Goal: Task Accomplishment & Management: Use online tool/utility

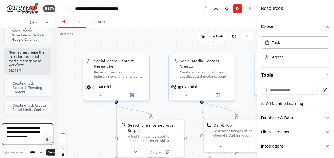
scroll to position [880, 0]
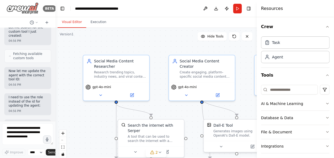
click at [27, 6] on img at bounding box center [22, 8] width 32 height 12
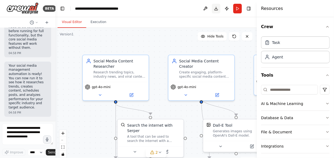
click at [216, 9] on button "Download" at bounding box center [216, 9] width 9 height 10
click at [330, 154] on div at bounding box center [330, 154] width 0 height 0
click at [204, 7] on button at bounding box center [205, 9] width 9 height 10
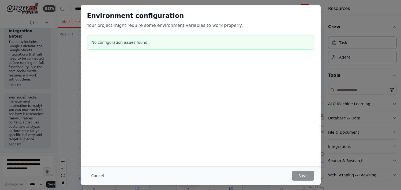
scroll to position [1714, 0]
click at [95, 158] on button "Cancel" at bounding box center [97, 176] width 21 height 10
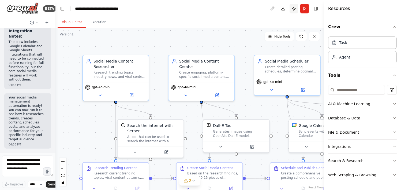
click at [293, 8] on button "Publish" at bounding box center [294, 9] width 9 height 10
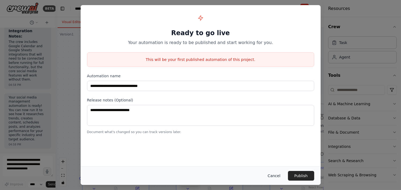
click at [274, 158] on button "Cancel" at bounding box center [273, 176] width 21 height 10
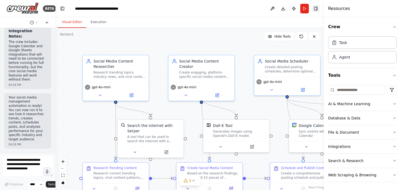
click at [317, 6] on button "Toggle Right Sidebar" at bounding box center [315, 8] width 7 height 7
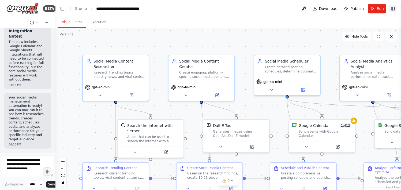
click at [334, 6] on button "Toggle Right Sidebar" at bounding box center [392, 8] width 7 height 7
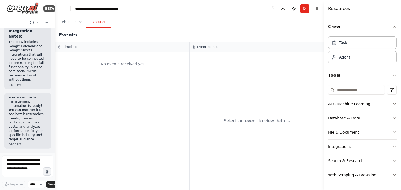
click at [95, 23] on button "Execution" at bounding box center [98, 22] width 24 height 11
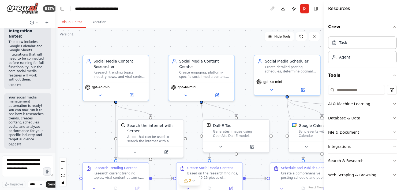
click at [75, 23] on button "Visual Editor" at bounding box center [72, 22] width 29 height 11
click at [99, 95] on icon at bounding box center [100, 94] width 4 height 4
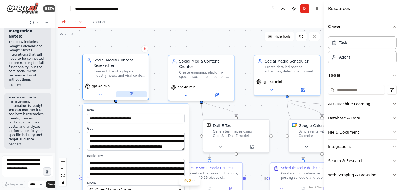
click at [130, 93] on icon at bounding box center [131, 93] width 3 height 3
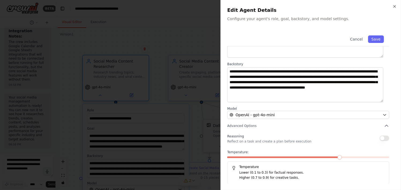
scroll to position [53, 0]
click at [334, 7] on icon "button" at bounding box center [394, 6] width 4 height 4
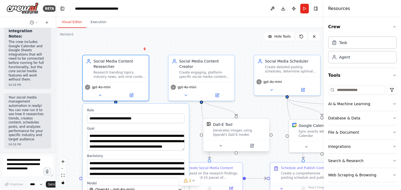
click at [237, 133] on div "Generates images using OpenAI's Dall-E model." at bounding box center [239, 132] width 53 height 9
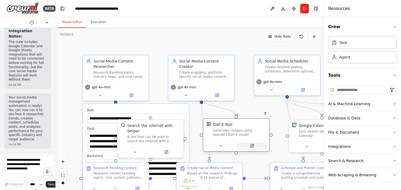
click at [254, 146] on button at bounding box center [252, 145] width 30 height 6
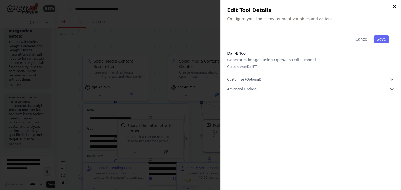
click at [334, 5] on icon "button" at bounding box center [394, 6] width 4 height 4
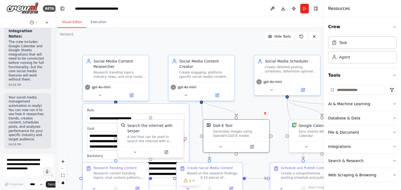
click at [196, 20] on div "Visual Editor Execution" at bounding box center [189, 22] width 268 height 11
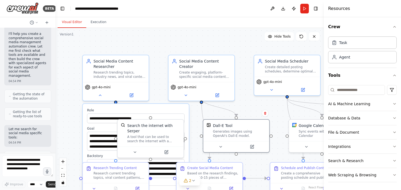
scroll to position [0, 0]
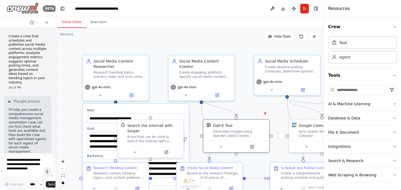
drag, startPoint x: 53, startPoint y: 48, endPoint x: 43, endPoint y: 11, distance: 39.1
click at [53, 16] on div at bounding box center [54, 95] width 2 height 190
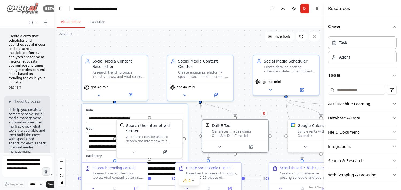
click at [19, 10] on img at bounding box center [22, 8] width 32 height 12
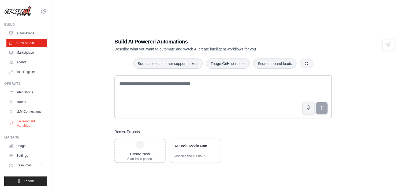
click at [26, 124] on link "Environment Variables" at bounding box center [27, 123] width 40 height 13
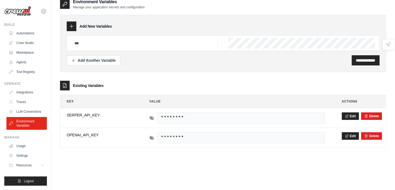
scroll to position [10, 0]
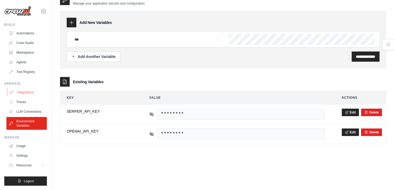
click at [23, 92] on link "Integrations" at bounding box center [27, 92] width 40 height 9
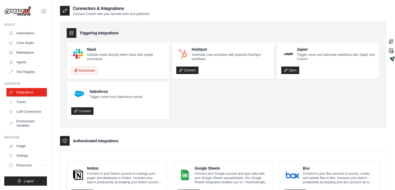
click at [209, 173] on p "Connect your Google account and sync data with your Google Sheets spreadsheets.…" at bounding box center [231, 177] width 74 height 13
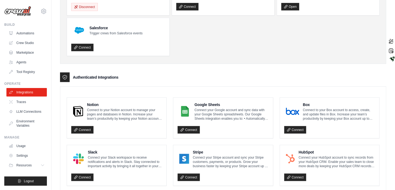
scroll to position [80, 0]
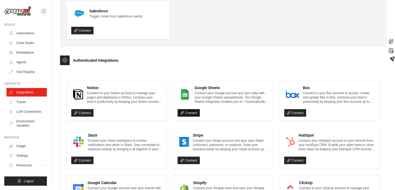
click at [192, 110] on link "Connect" at bounding box center [189, 112] width 22 height 7
click at [378, 70] on icon at bounding box center [380, 72] width 5 height 5
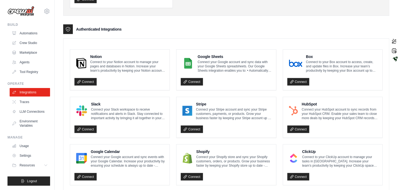
scroll to position [71, 0]
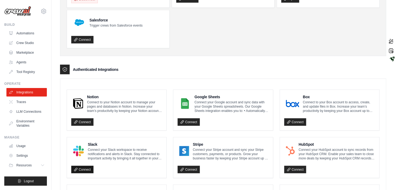
click at [87, 167] on link "Connect" at bounding box center [82, 169] width 22 height 7
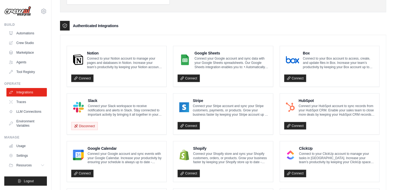
scroll to position [130, 0]
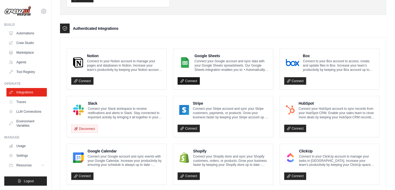
click at [193, 82] on link "Connect" at bounding box center [189, 80] width 22 height 7
